Goal: Transaction & Acquisition: Purchase product/service

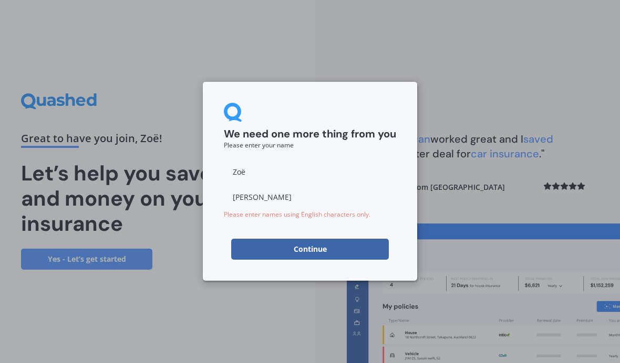
click at [290, 171] on input "Zoë" at bounding box center [310, 171] width 172 height 21
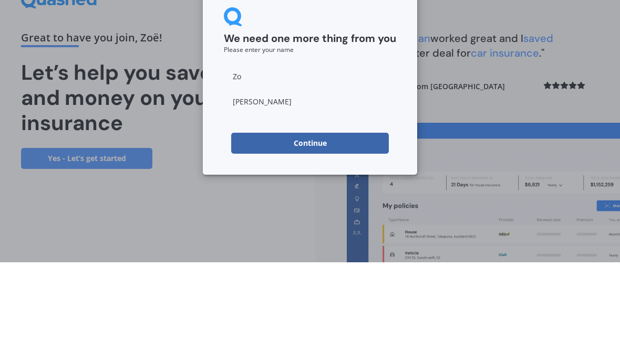
type input "[PERSON_NAME]"
click at [328, 234] on button "Continue" at bounding box center [310, 244] width 158 height 21
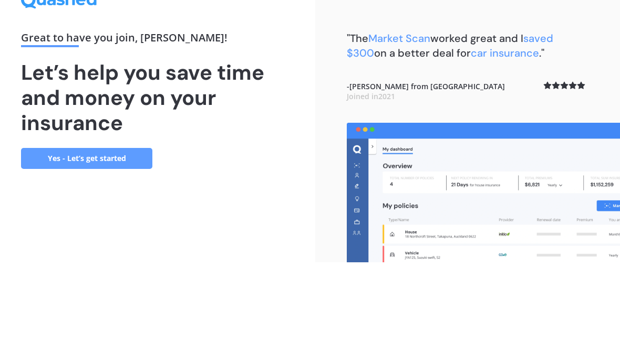
scroll to position [37, 0]
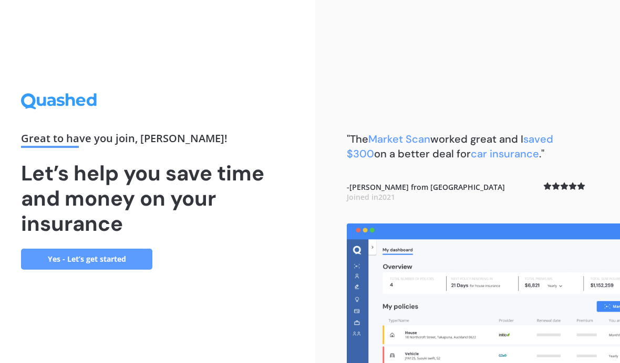
click at [79, 249] on link "Yes - Let’s get started" at bounding box center [86, 259] width 131 height 21
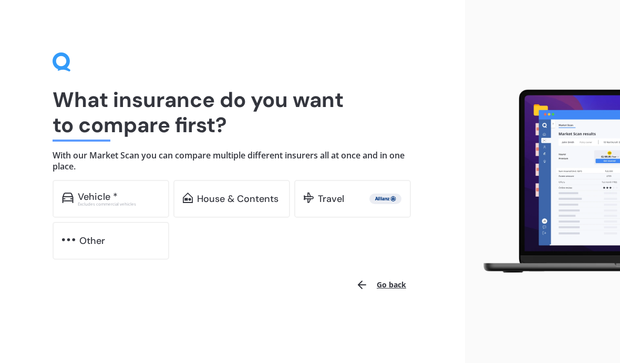
click at [357, 199] on div "Travel" at bounding box center [360, 199] width 84 height 11
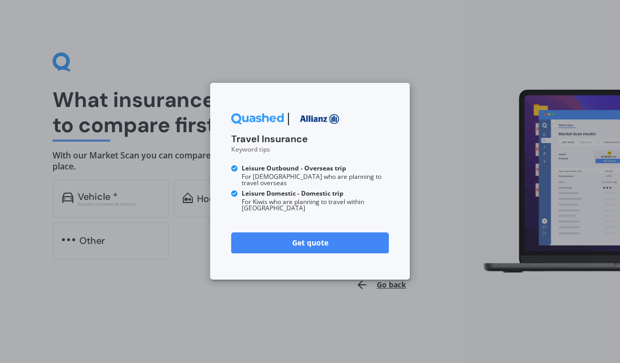
click at [334, 239] on link "Get quote" at bounding box center [310, 243] width 158 height 21
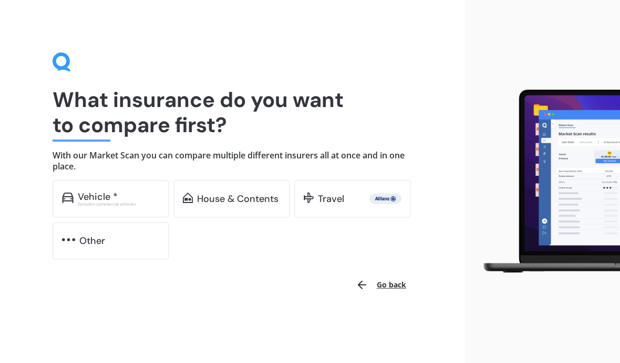
click at [321, 205] on div "Travel" at bounding box center [352, 199] width 117 height 38
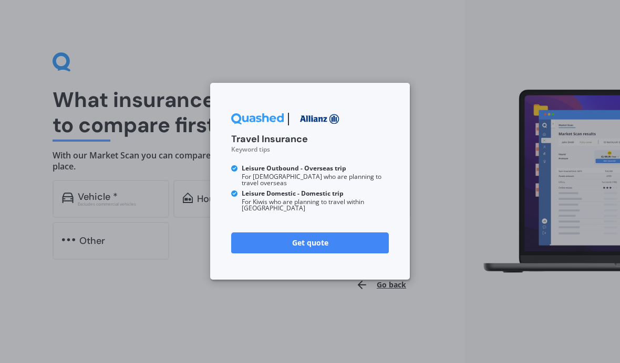
click at [327, 233] on link "Get quote" at bounding box center [310, 243] width 158 height 21
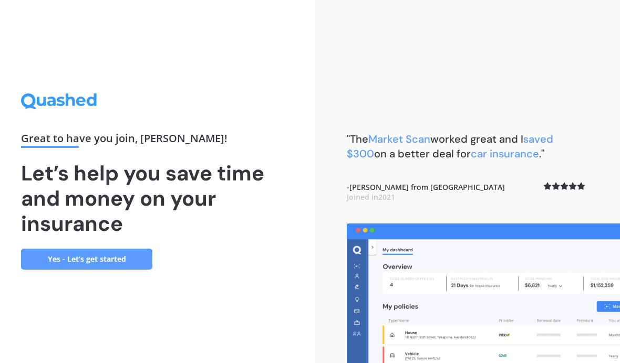
scroll to position [37, 0]
